Goal: Navigation & Orientation: Find specific page/section

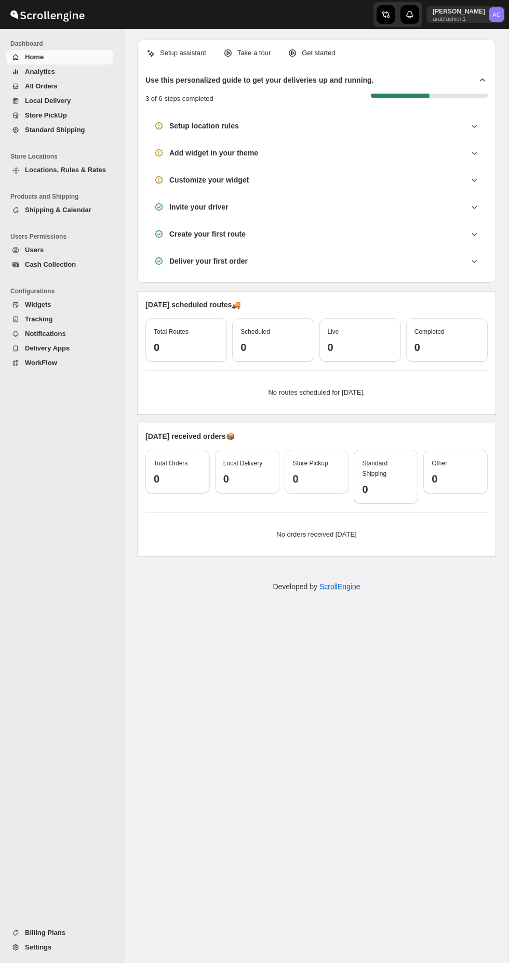
click at [104, 92] on button "All Orders" at bounding box center [59, 86] width 107 height 15
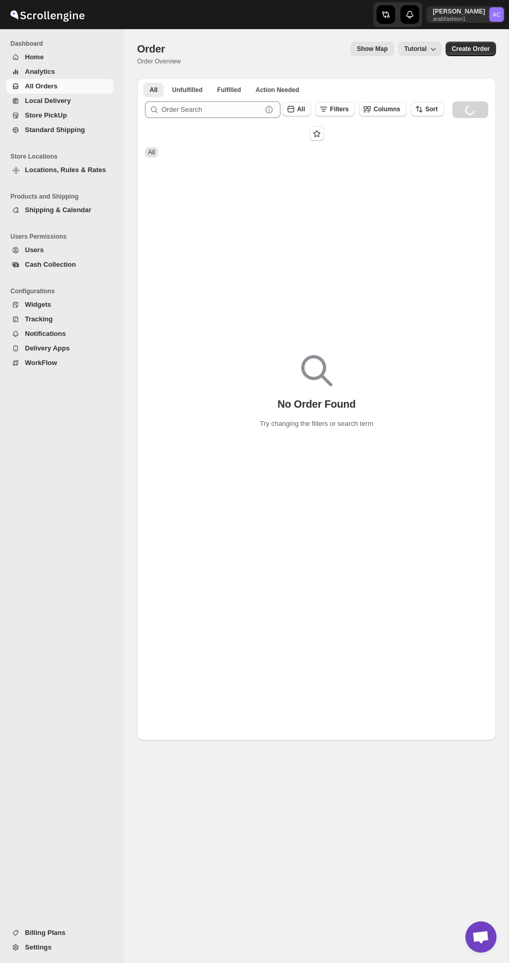
click at [105, 102] on span "Local Delivery" at bounding box center [68, 101] width 86 height 10
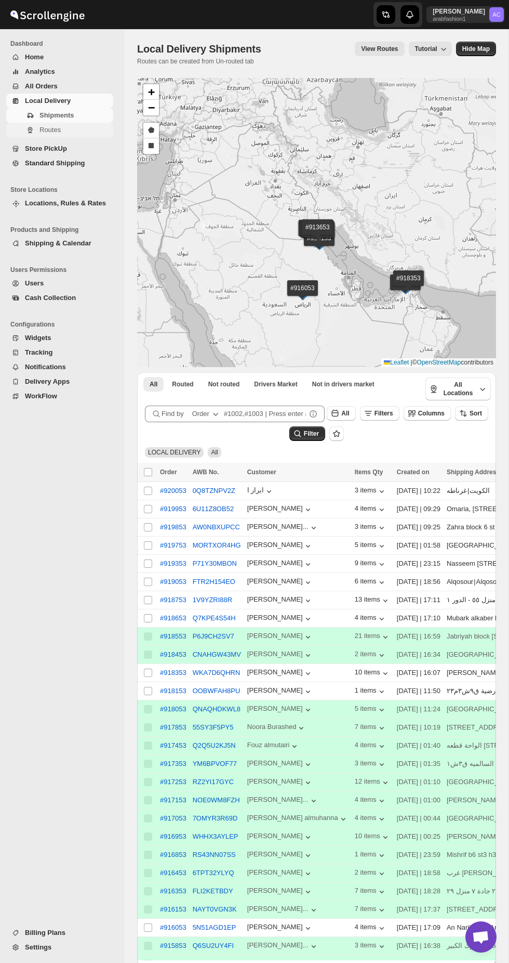
click at [107, 130] on span "Routes" at bounding box center [76, 130] width 72 height 10
